Goal: Task Accomplishment & Management: Manage account settings

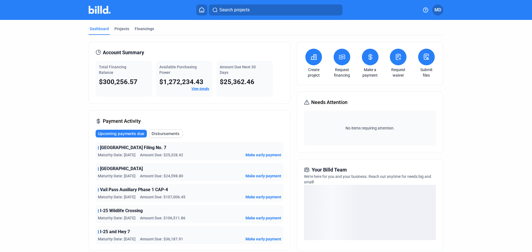
click at [435, 8] on span "MD" at bounding box center [437, 10] width 7 height 7
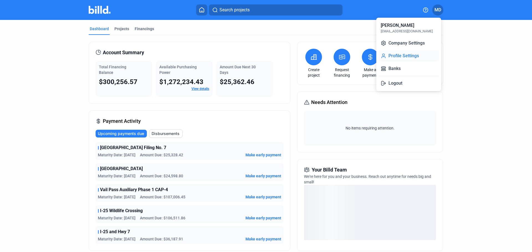
click at [414, 55] on button "Profile Settings" at bounding box center [408, 55] width 60 height 11
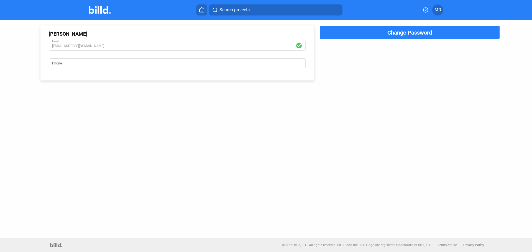
click at [439, 9] on span "MD" at bounding box center [437, 10] width 7 height 7
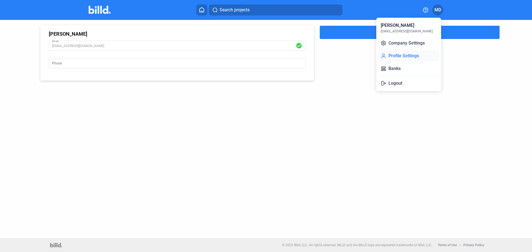
click at [403, 58] on button "Profile Settings" at bounding box center [408, 55] width 60 height 11
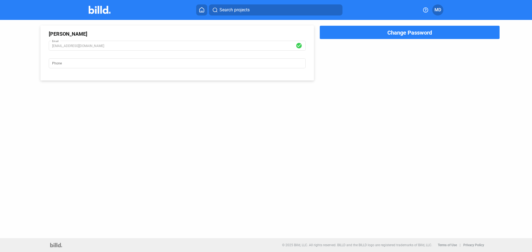
click at [440, 6] on button "MD" at bounding box center [437, 9] width 11 height 11
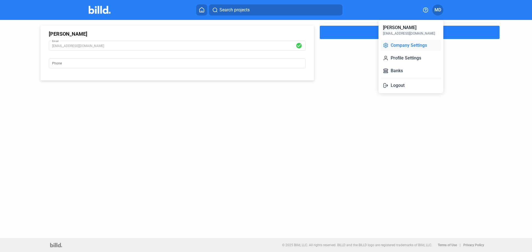
click at [391, 47] on button "Company Settings" at bounding box center [410, 45] width 60 height 11
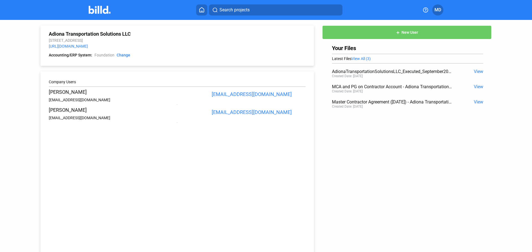
click at [366, 36] on button "add New User" at bounding box center [406, 32] width 169 height 14
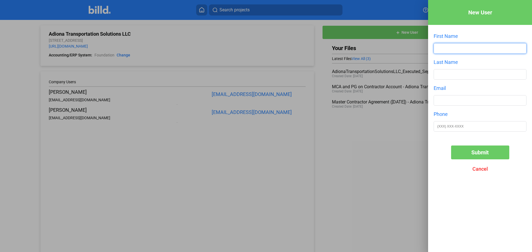
click at [476, 48] on input "text" at bounding box center [480, 48] width 92 height 10
type input "[PERSON_NAME]"
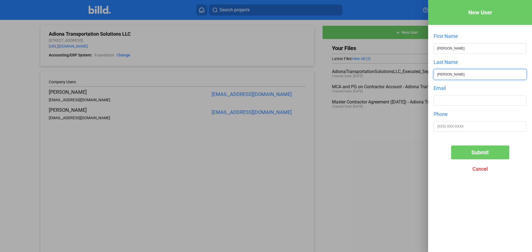
type input "[PERSON_NAME]"
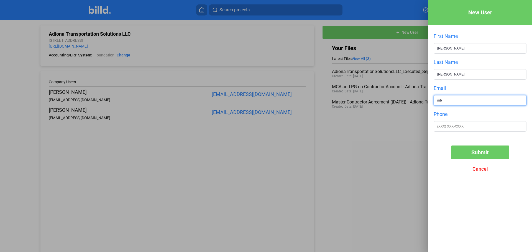
type input "m"
type input "[EMAIL_ADDRESS][DOMAIN_NAME]"
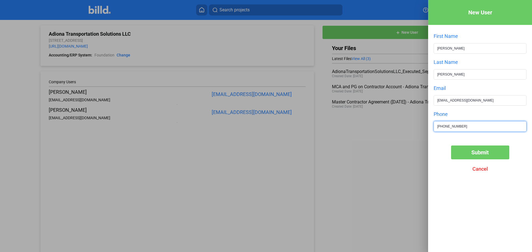
type input "[PHONE_NUMBER]"
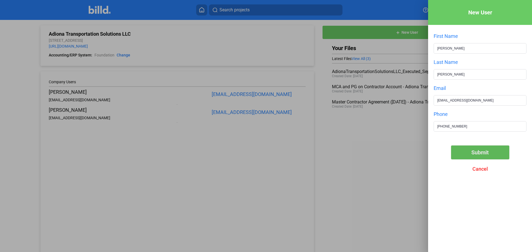
click at [468, 151] on button "Submit" at bounding box center [480, 153] width 58 height 14
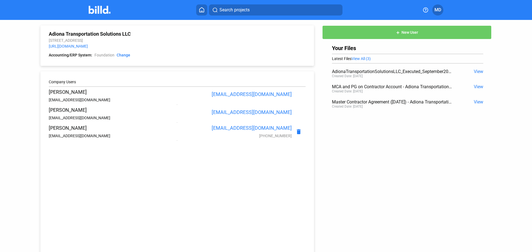
click at [199, 9] on icon at bounding box center [202, 9] width 6 height 5
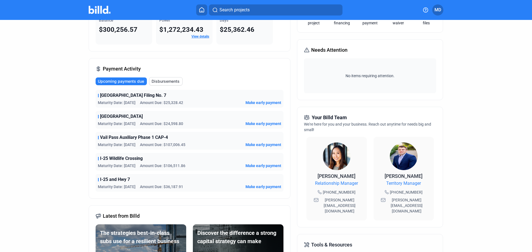
scroll to position [55, 0]
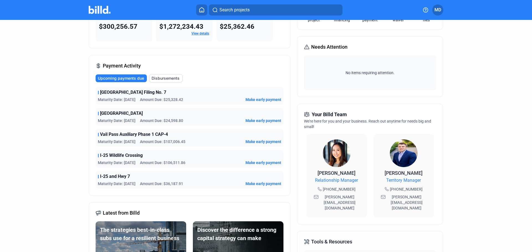
drag, startPoint x: 355, startPoint y: 199, endPoint x: 321, endPoint y: 198, distance: 34.1
click at [321, 198] on div "[PERSON_NAME][EMAIL_ADDRESS][DOMAIN_NAME]" at bounding box center [336, 202] width 49 height 19
copy span "[PERSON_NAME][EMAIL_ADDRESS][DOMAIN_NAME]"
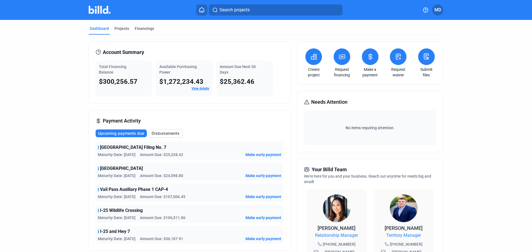
scroll to position [0, 0]
